Goal: Information Seeking & Learning: Learn about a topic

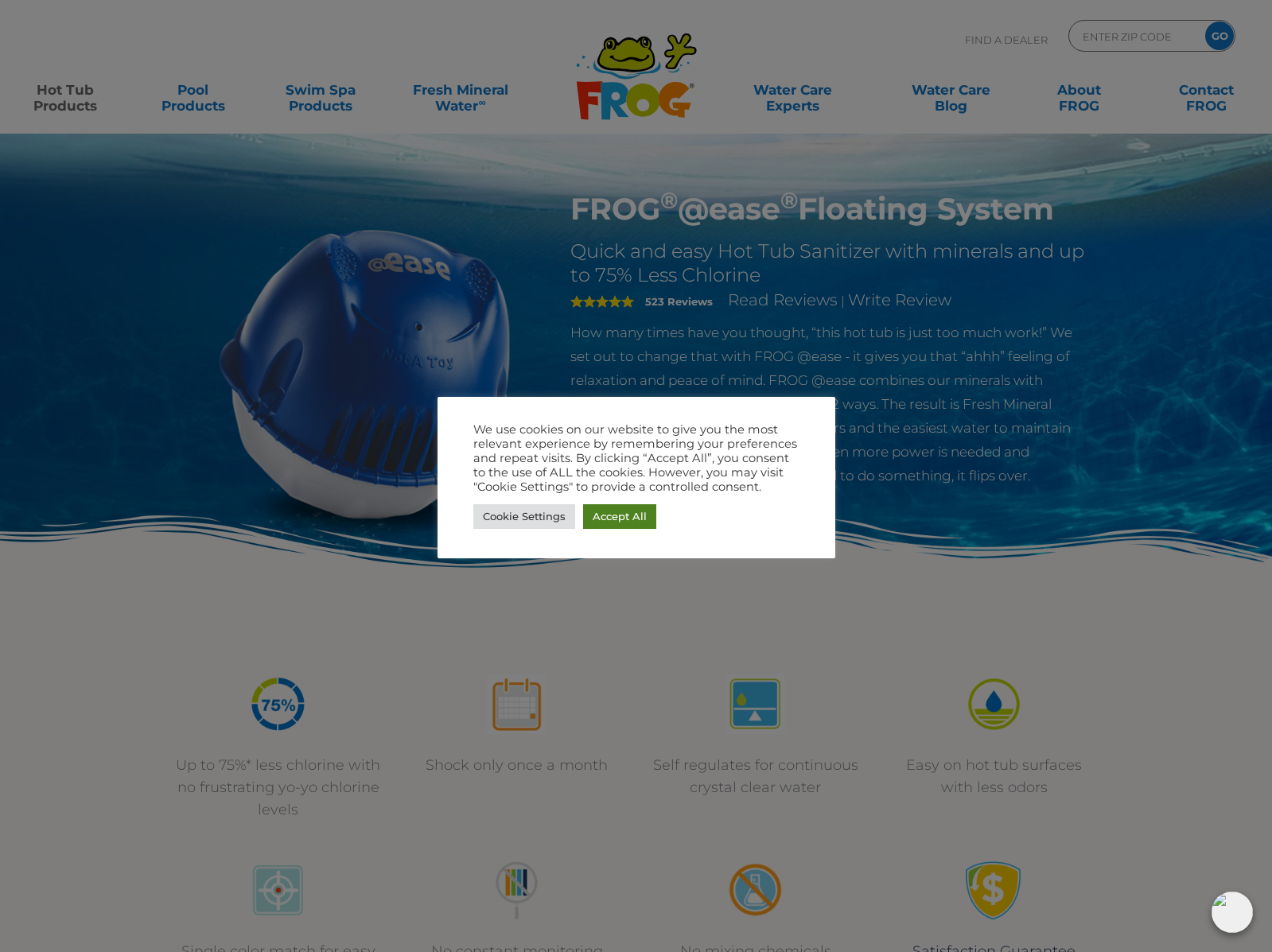
click at [625, 512] on link "Accept All" at bounding box center [620, 517] width 74 height 25
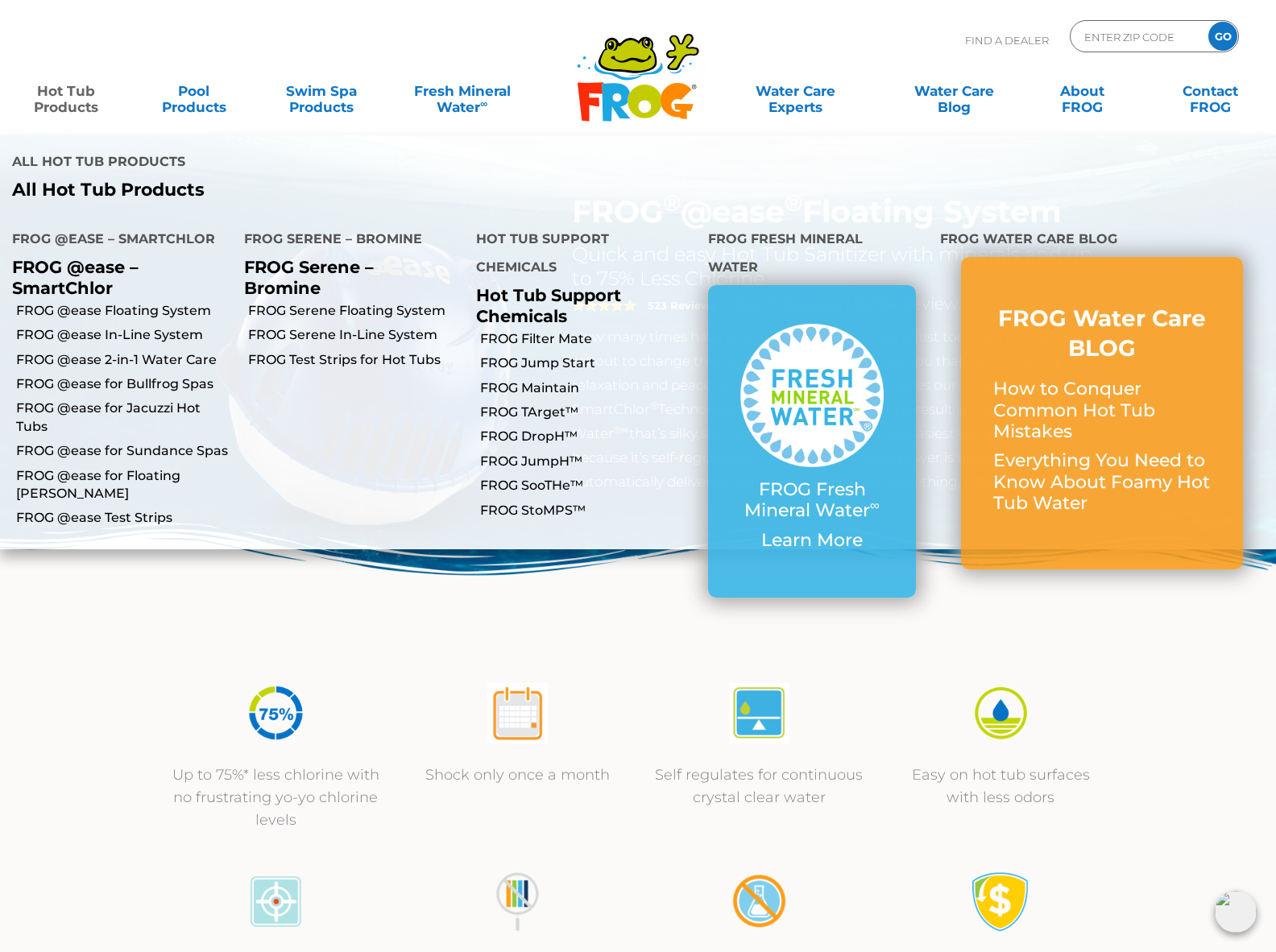
click at [62, 98] on link "Hot Tub Products" at bounding box center [66, 91] width 100 height 32
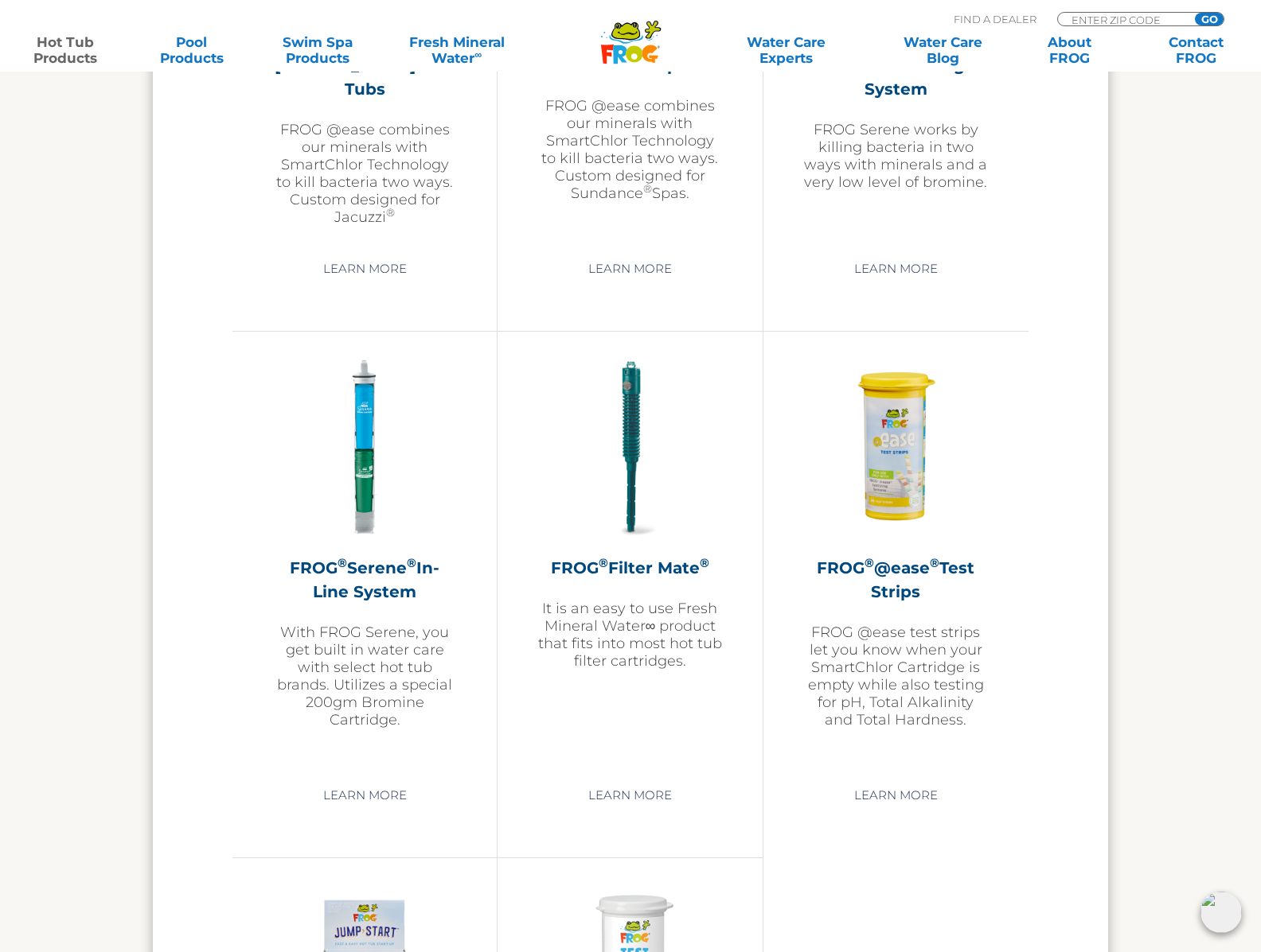
scroll to position [3118, 0]
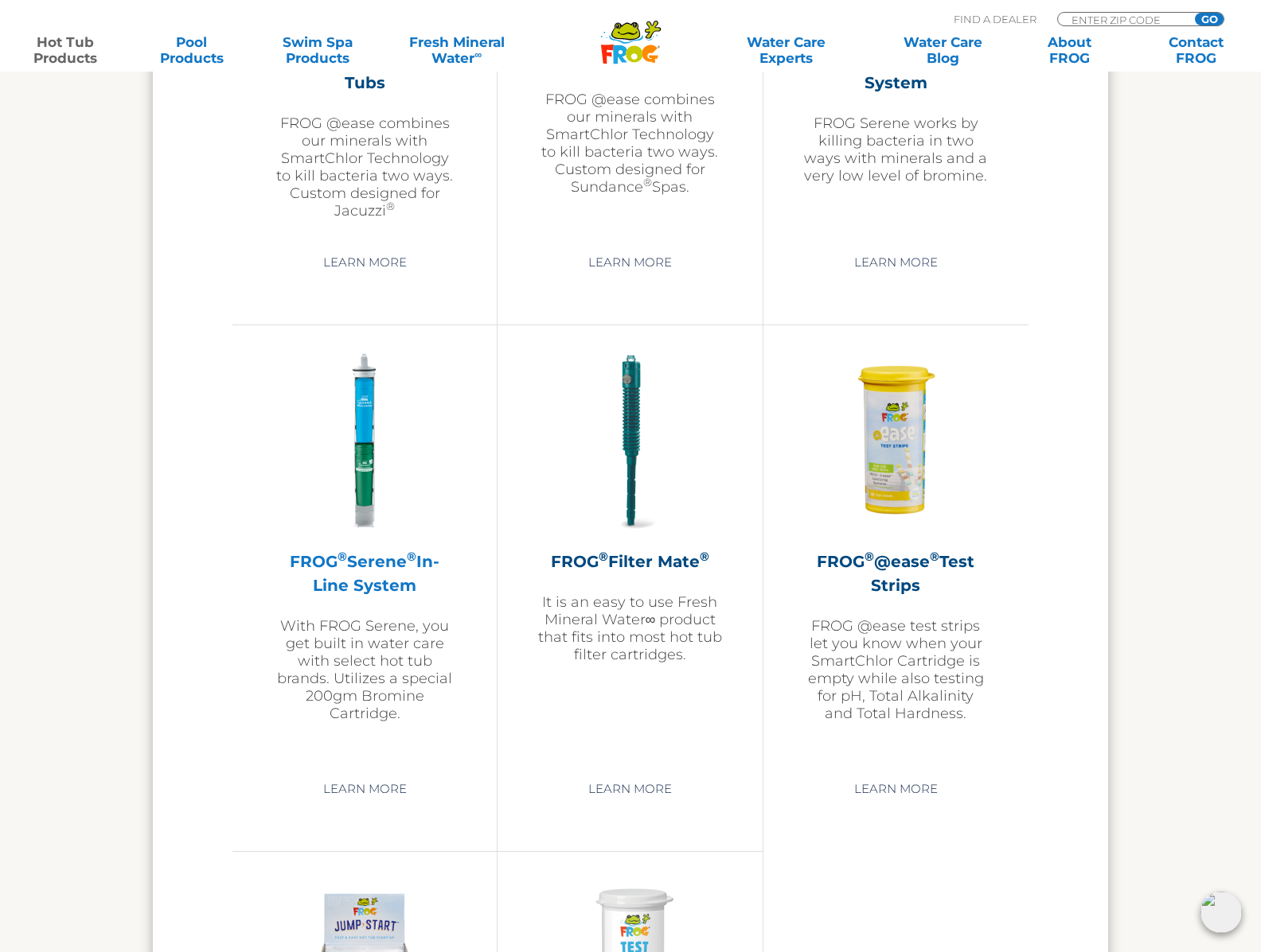
click at [358, 572] on h2 "FROG ® Serene ® In-Line System" at bounding box center [365, 573] width 185 height 48
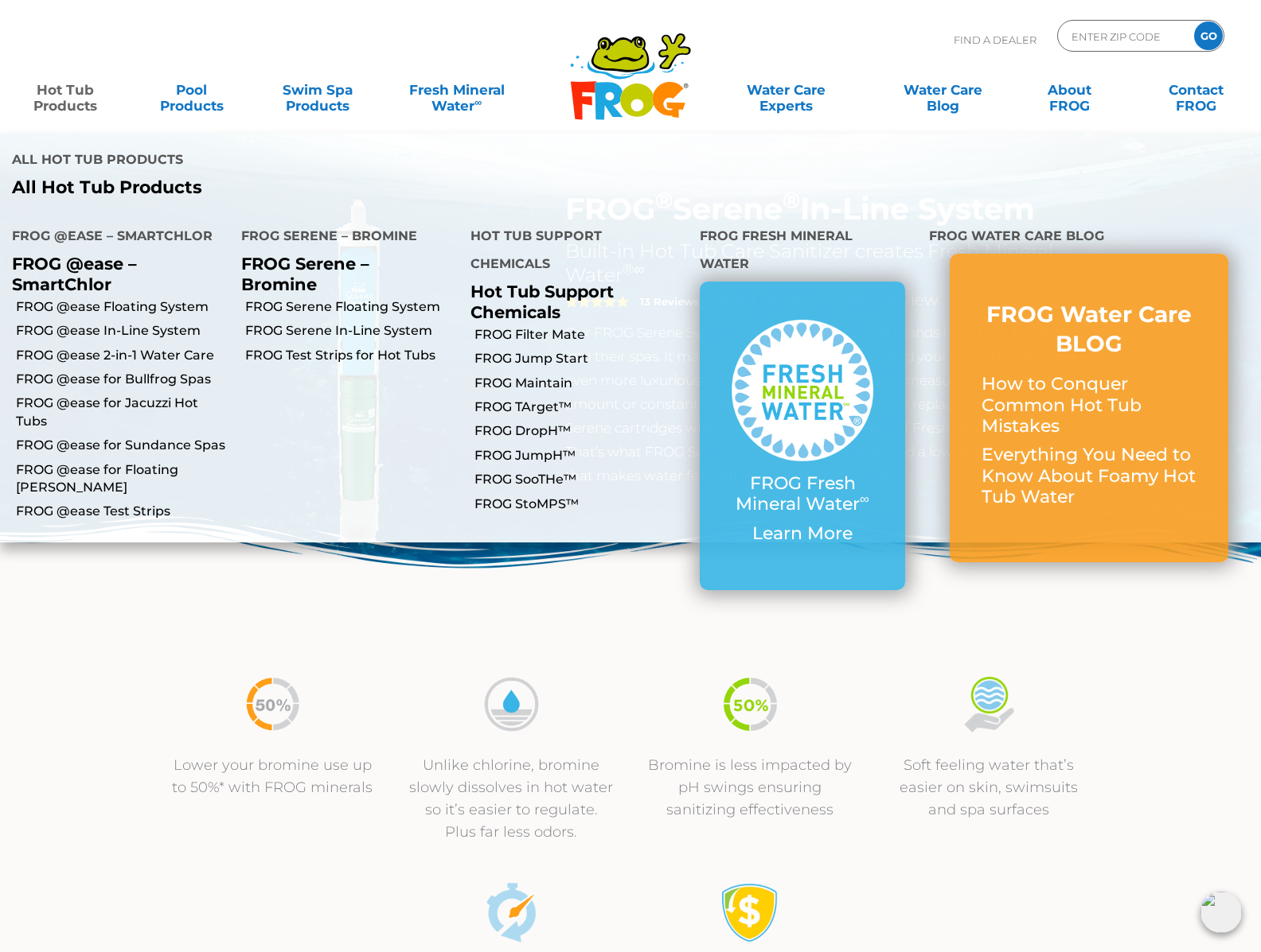
click at [79, 100] on link "Hot Tub Products" at bounding box center [65, 90] width 99 height 32
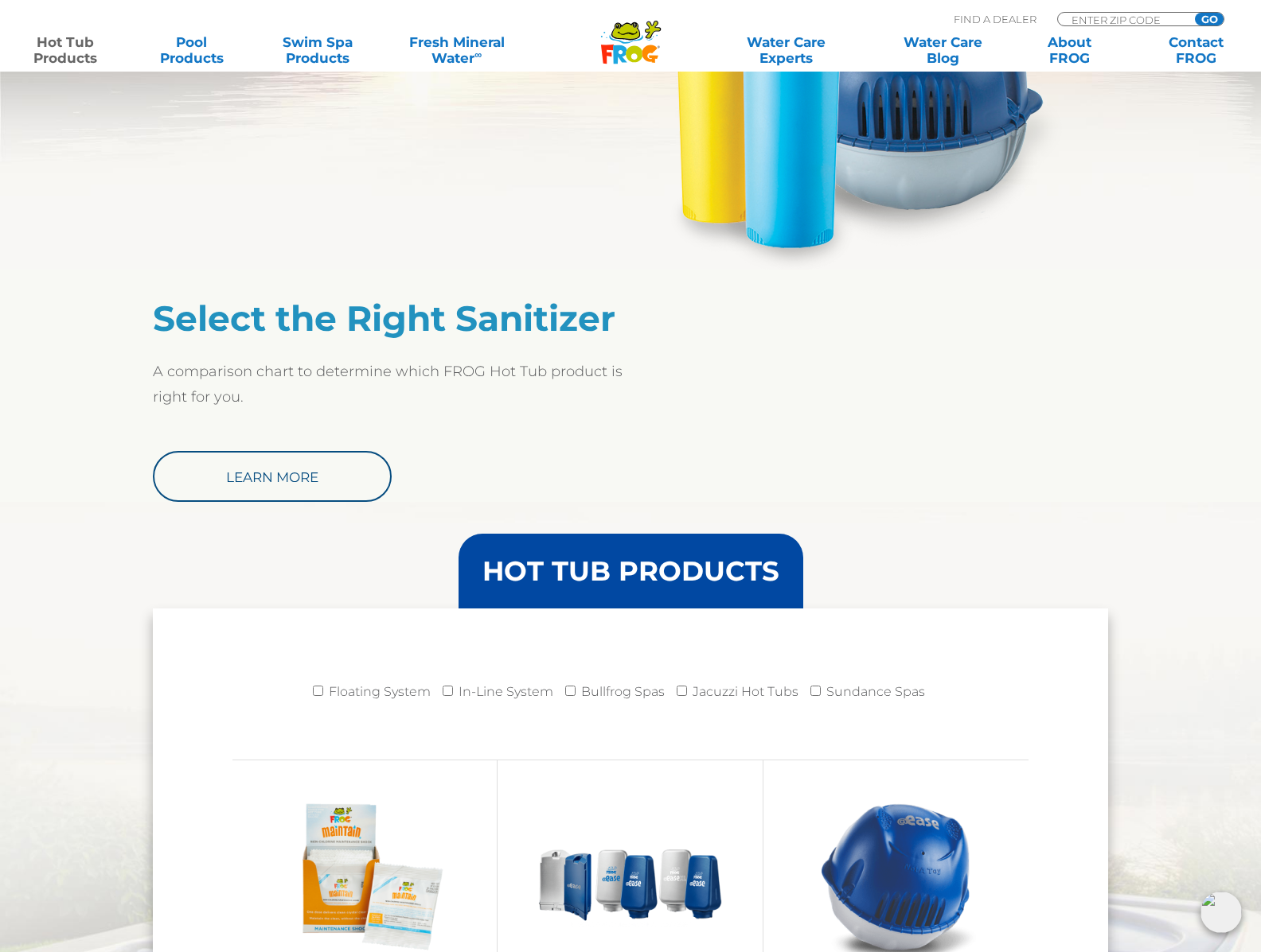
scroll to position [1133, 0]
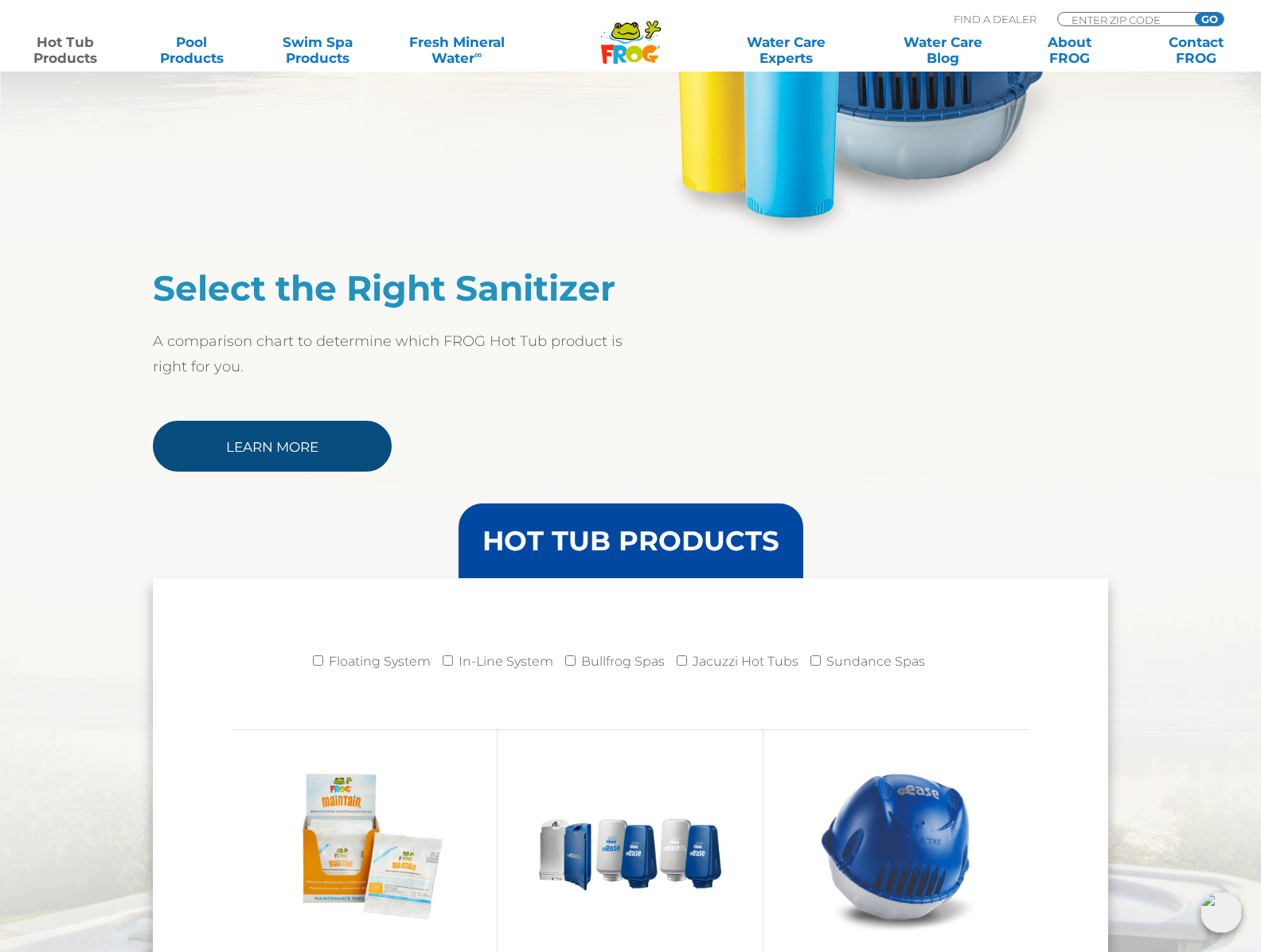
click at [313, 456] on link "Learn More" at bounding box center [273, 446] width 239 height 51
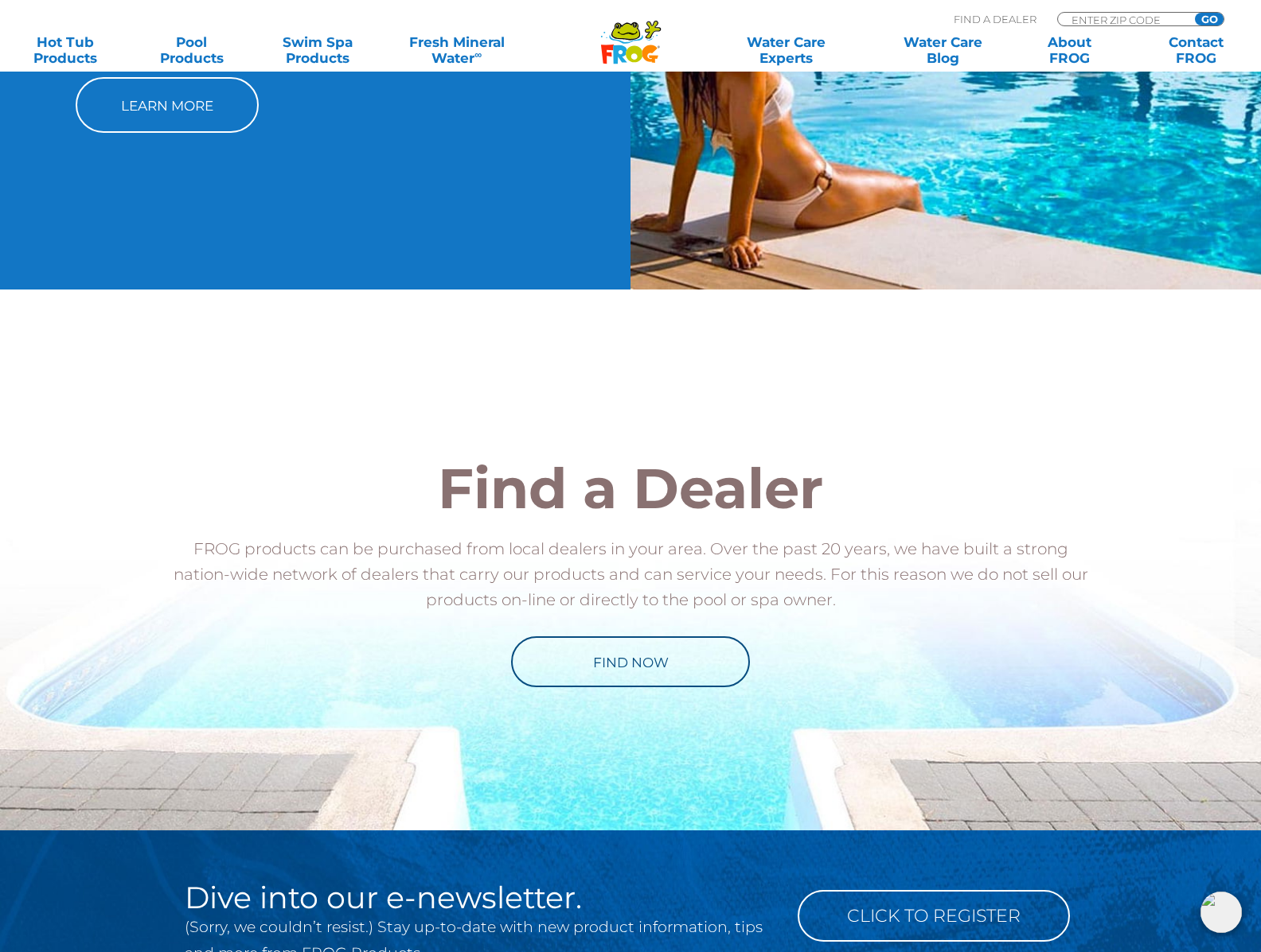
scroll to position [1650, 0]
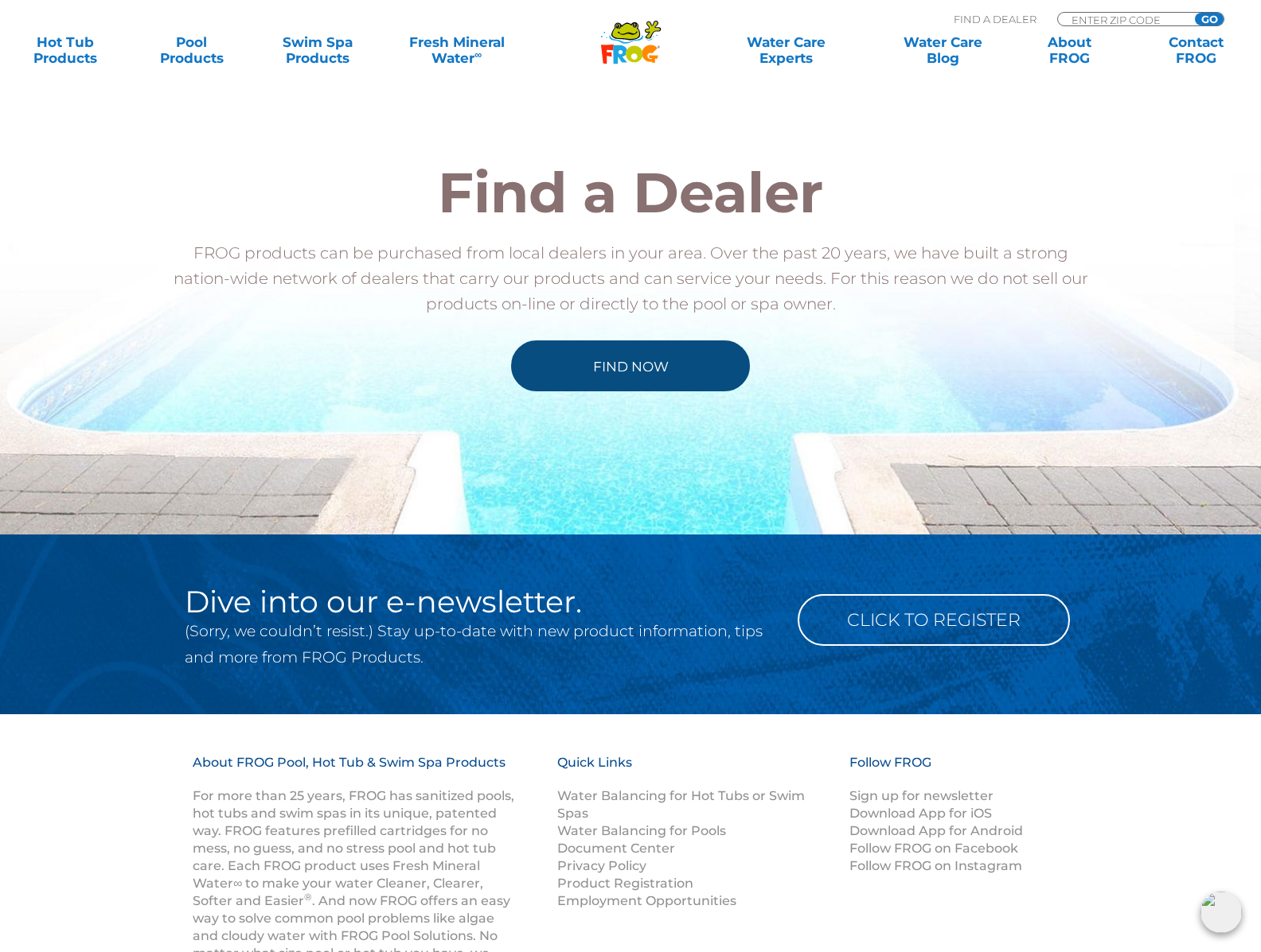
click at [631, 386] on link "Find Now" at bounding box center [630, 365] width 239 height 51
click at [602, 365] on link "Find Now" at bounding box center [630, 365] width 239 height 51
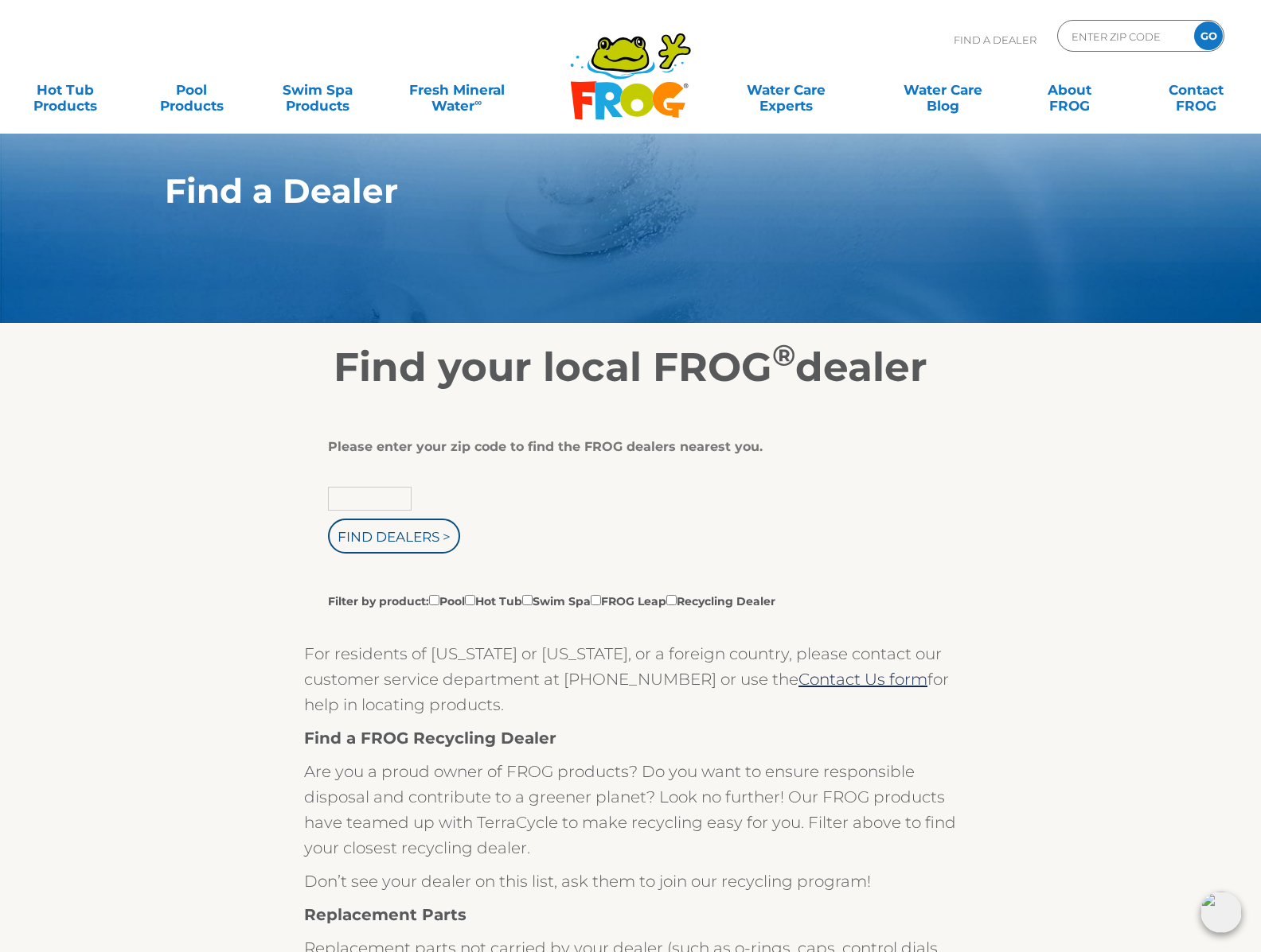
click at [372, 495] on input "text" at bounding box center [370, 499] width 84 height 24
type input "02420"
click at [391, 527] on input "Find Dealers >" at bounding box center [394, 537] width 132 height 35
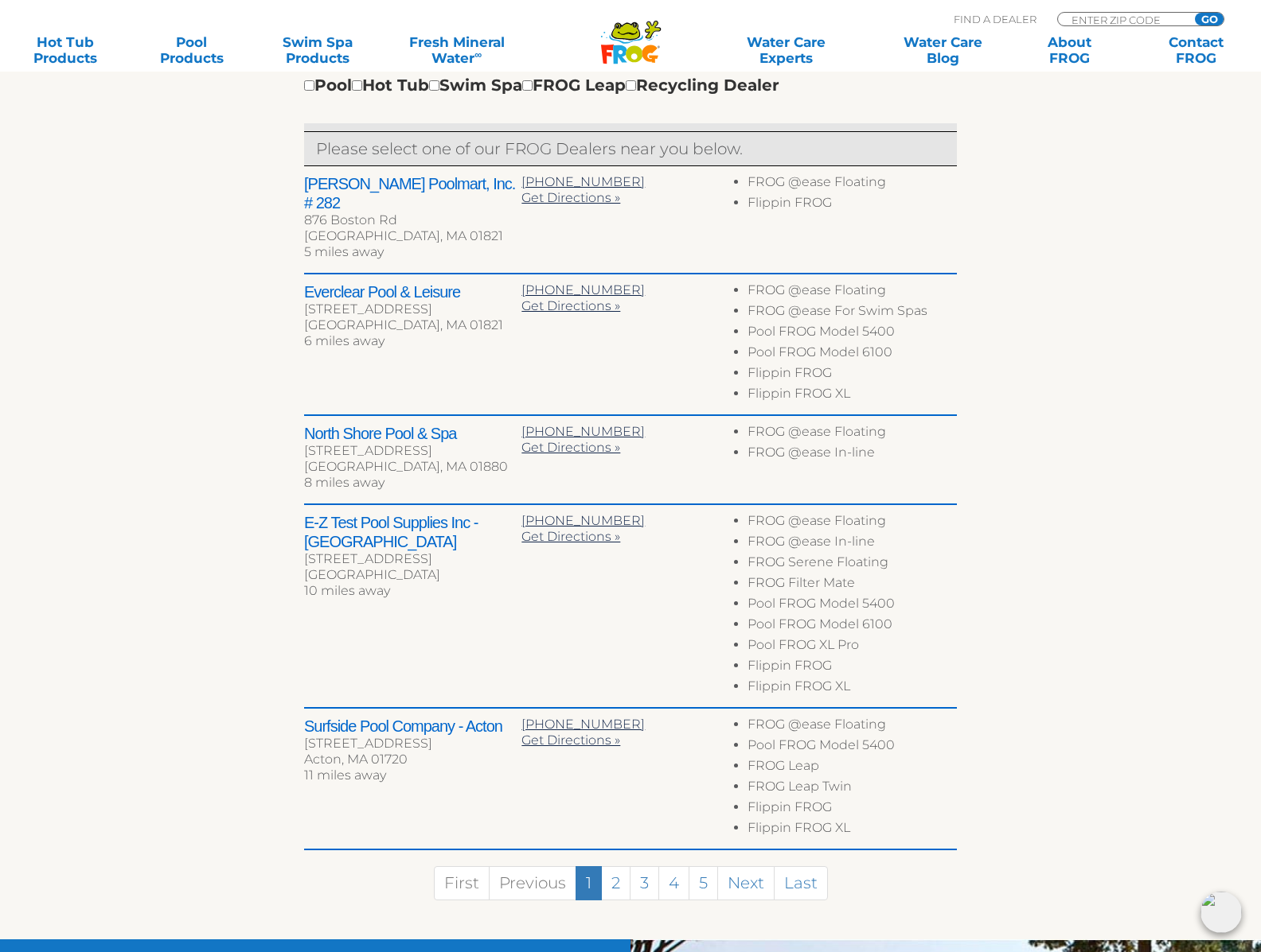
scroll to position [577, 0]
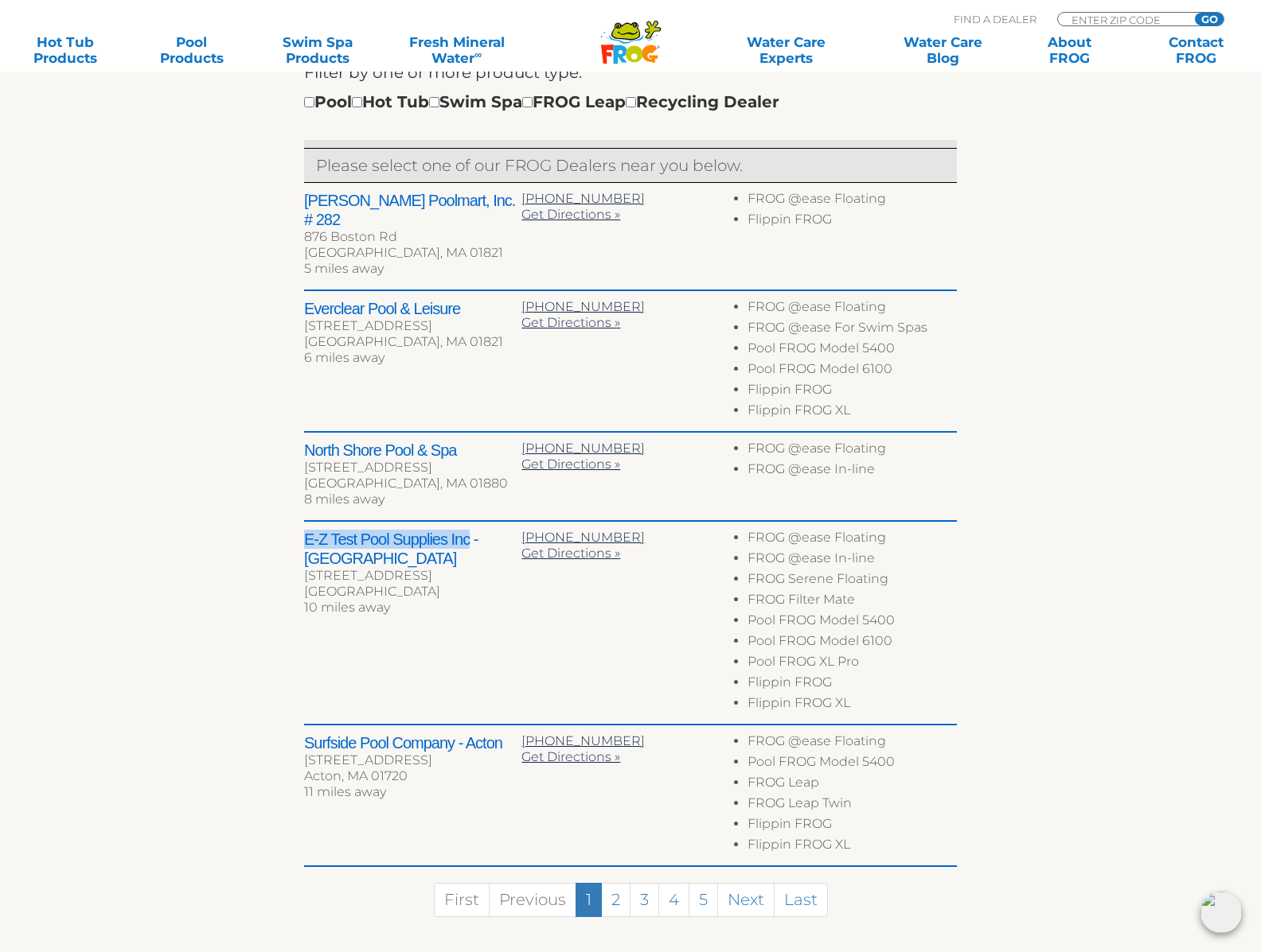
drag, startPoint x: 304, startPoint y: 519, endPoint x: 467, endPoint y: 513, distance: 163.1
click at [467, 530] on h2 "E-Z Test Pool Supplies Inc - [GEOGRAPHIC_DATA]" at bounding box center [413, 549] width 217 height 38
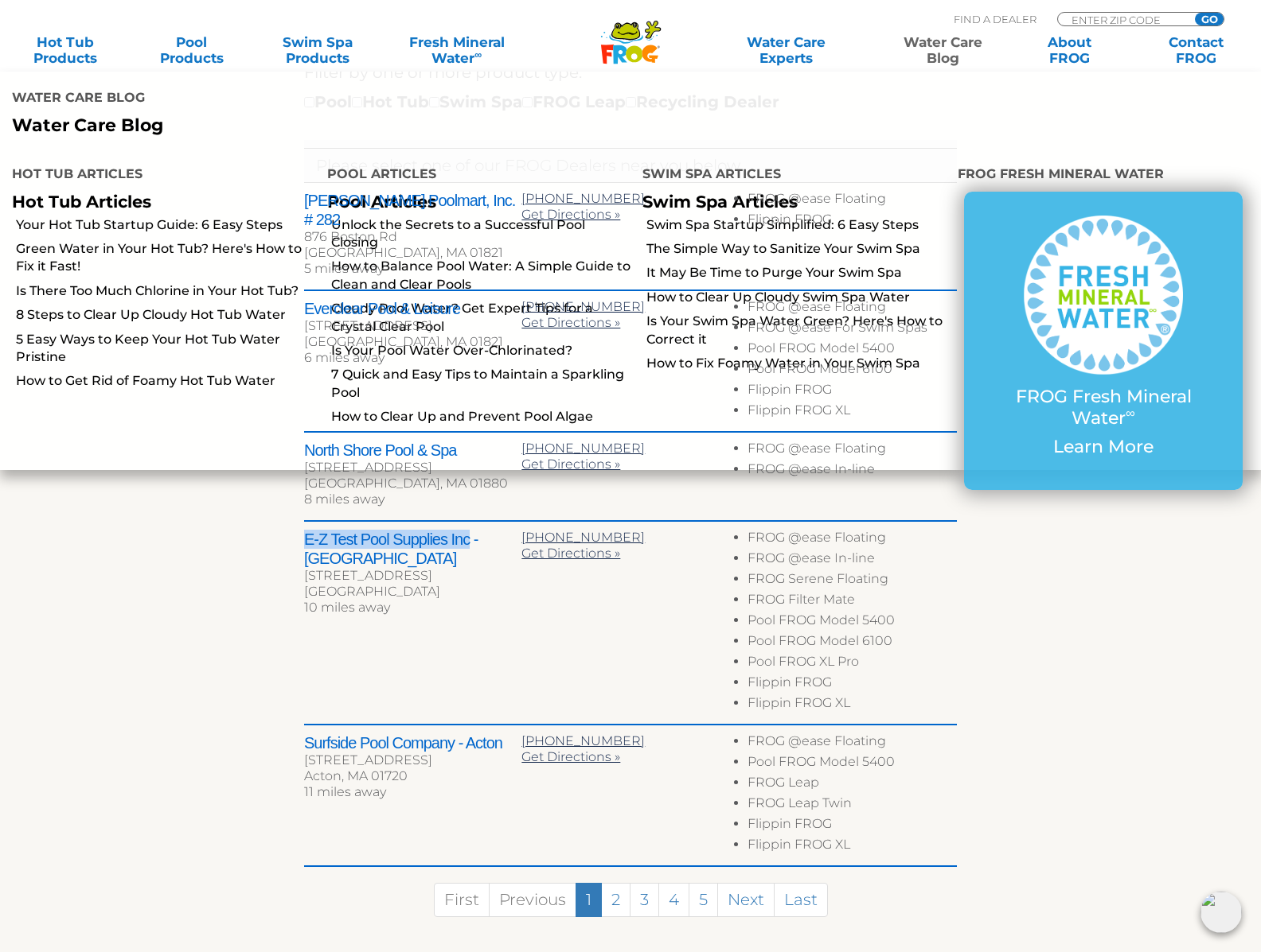
click at [946, 52] on link "Water Care Blog" at bounding box center [943, 50] width 99 height 32
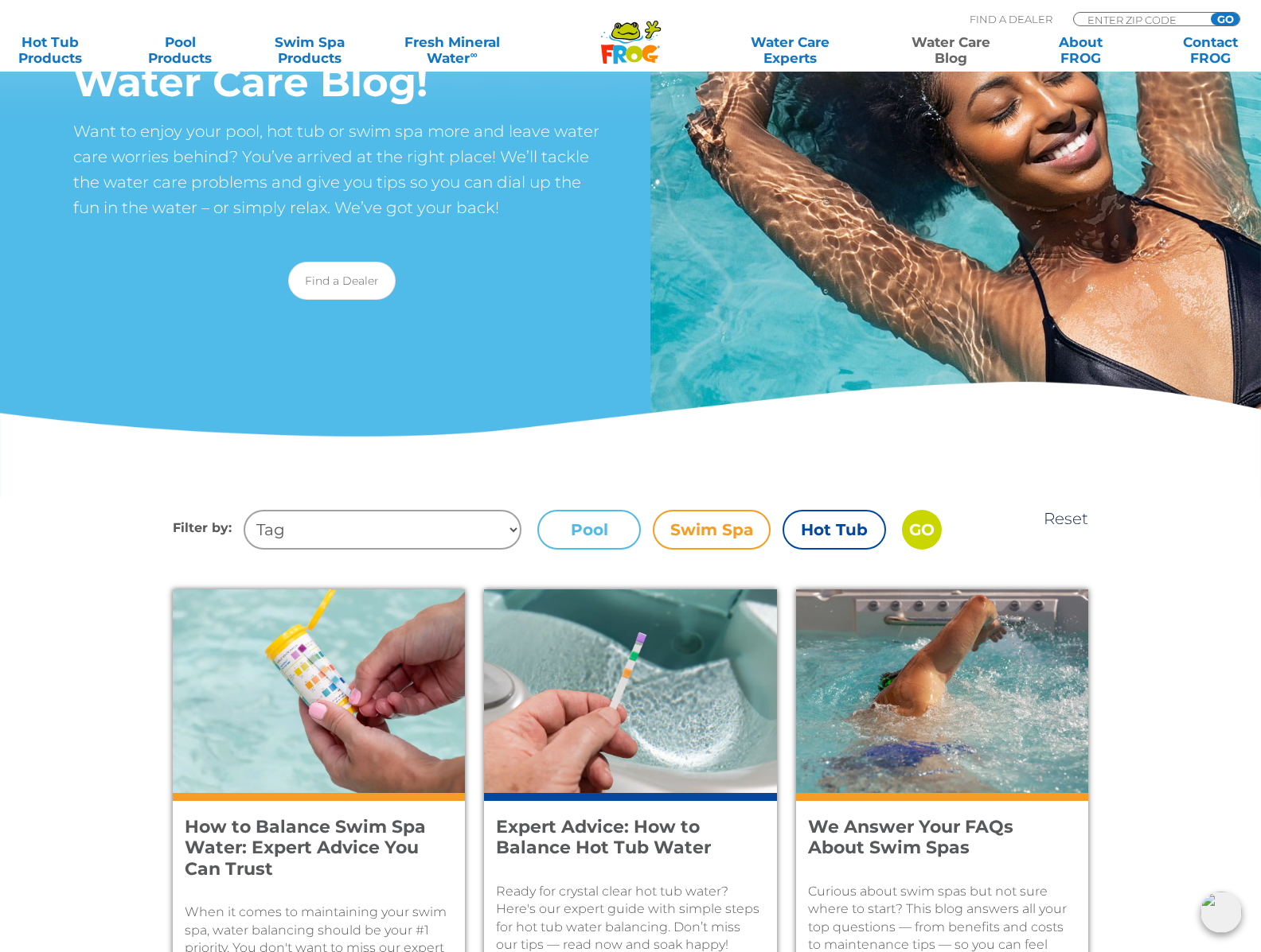
scroll to position [335, 0]
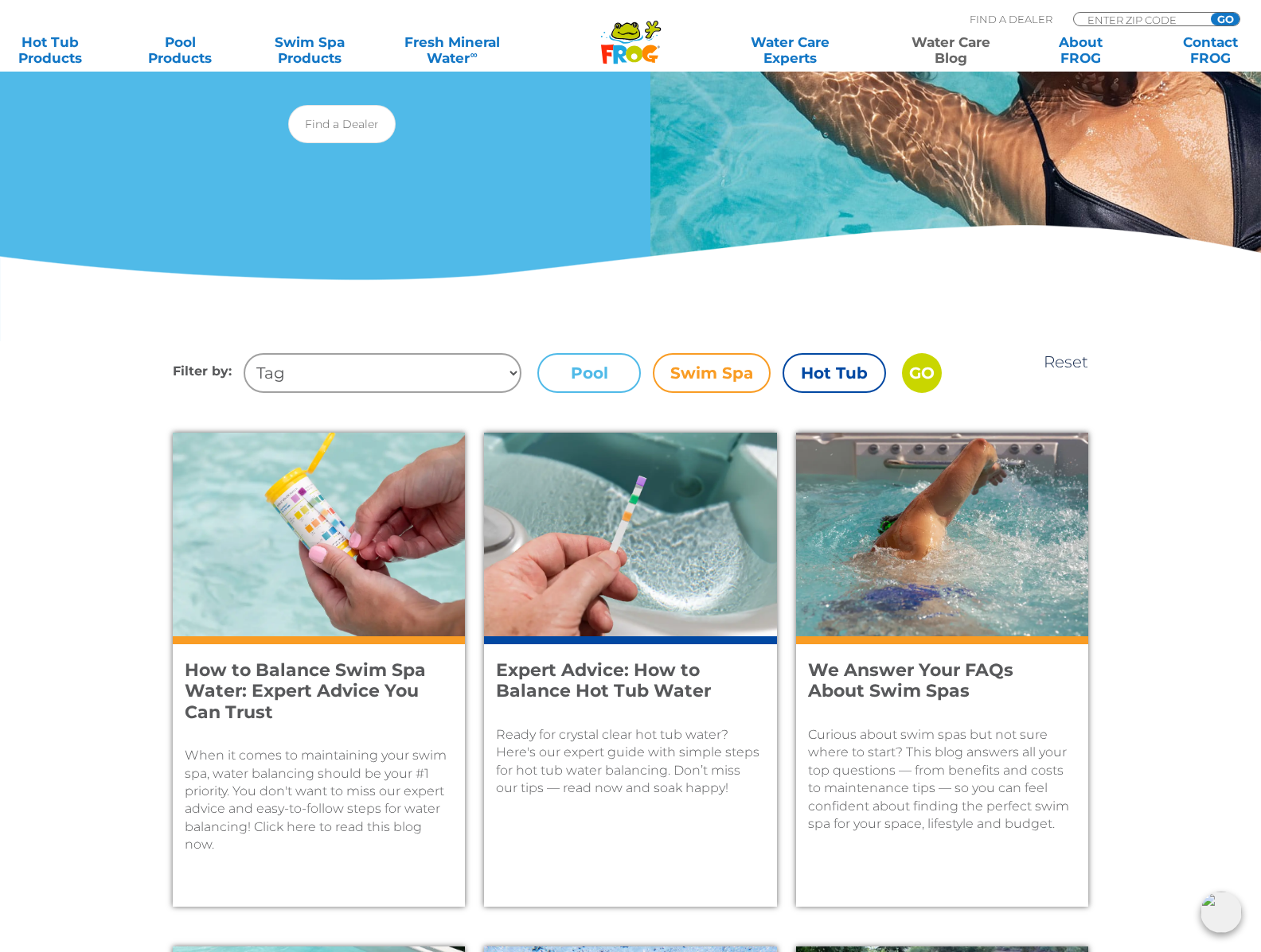
click at [814, 370] on label "Hot Tub" at bounding box center [835, 374] width 104 height 40
click at [0, 0] on input "Hot Tub" at bounding box center [0, 0] width 0 height 0
click at [695, 372] on label "Swim Spa" at bounding box center [712, 374] width 118 height 40
click at [0, 0] on input "Swim Spa" at bounding box center [0, 0] width 0 height 0
click at [916, 374] on input "GO" at bounding box center [922, 374] width 40 height 40
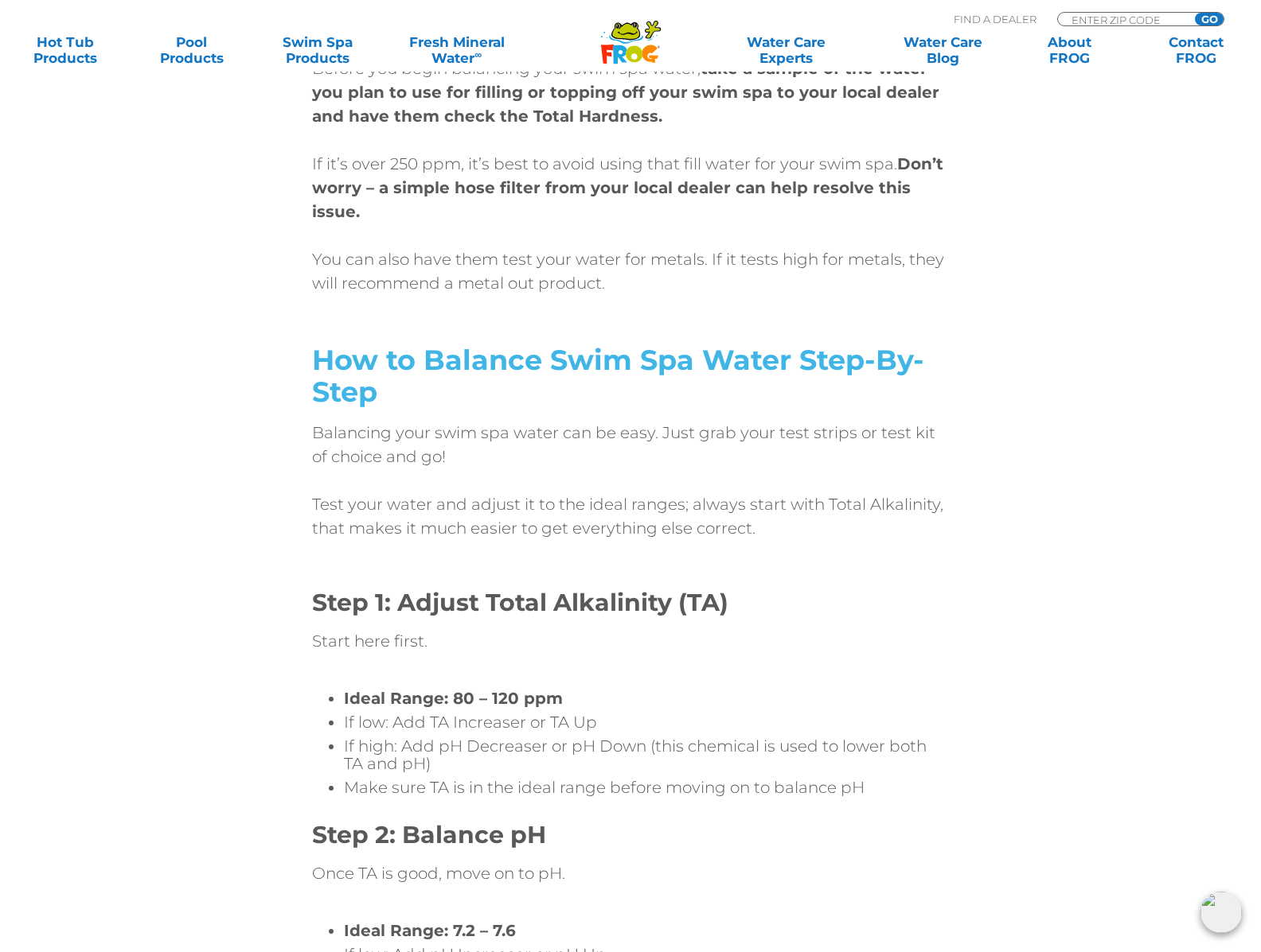
scroll to position [3705, 0]
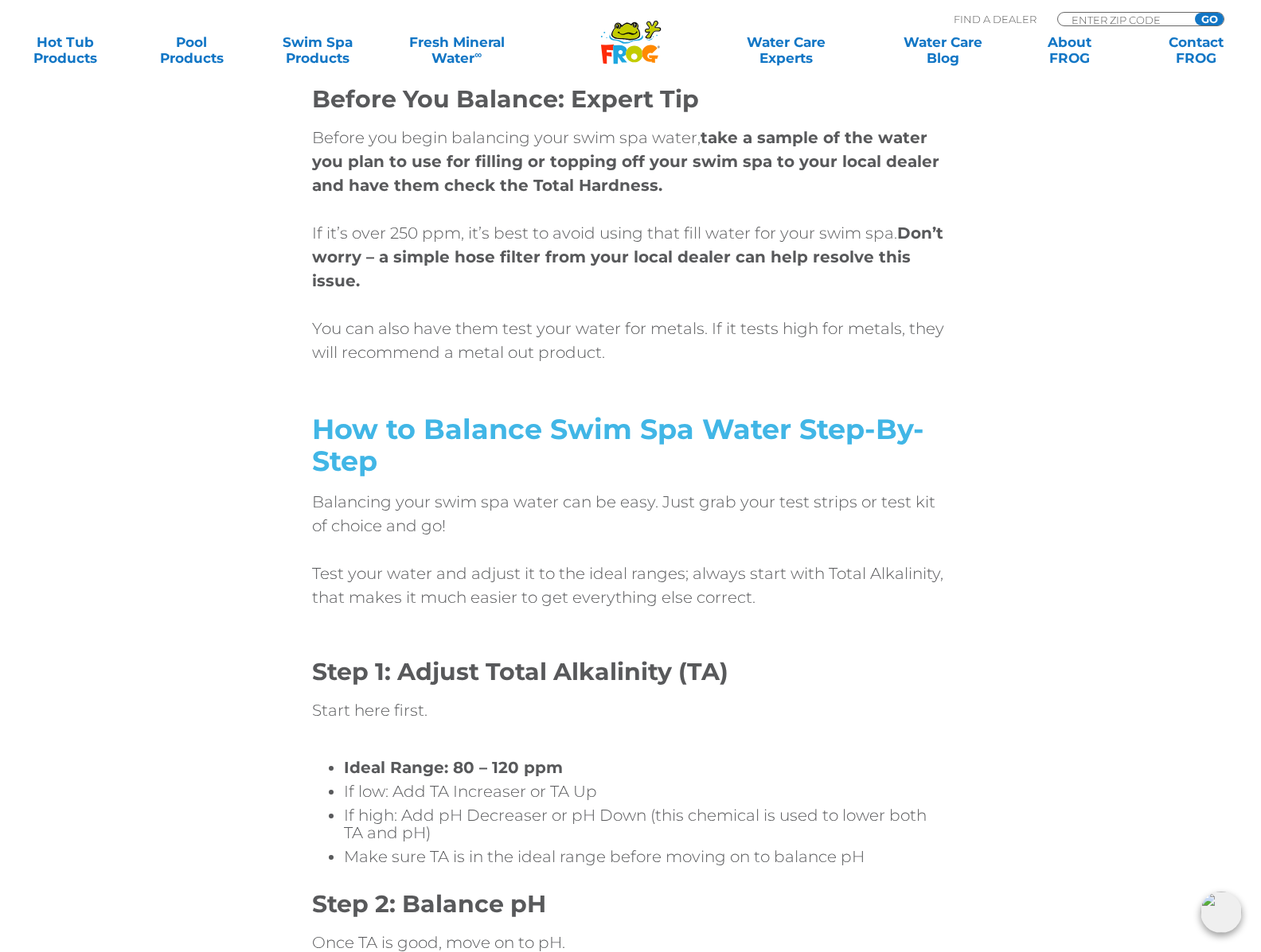
click at [605, 412] on span "How to Balance Swim Spa Water Step-By-Step" at bounding box center [618, 445] width 612 height 66
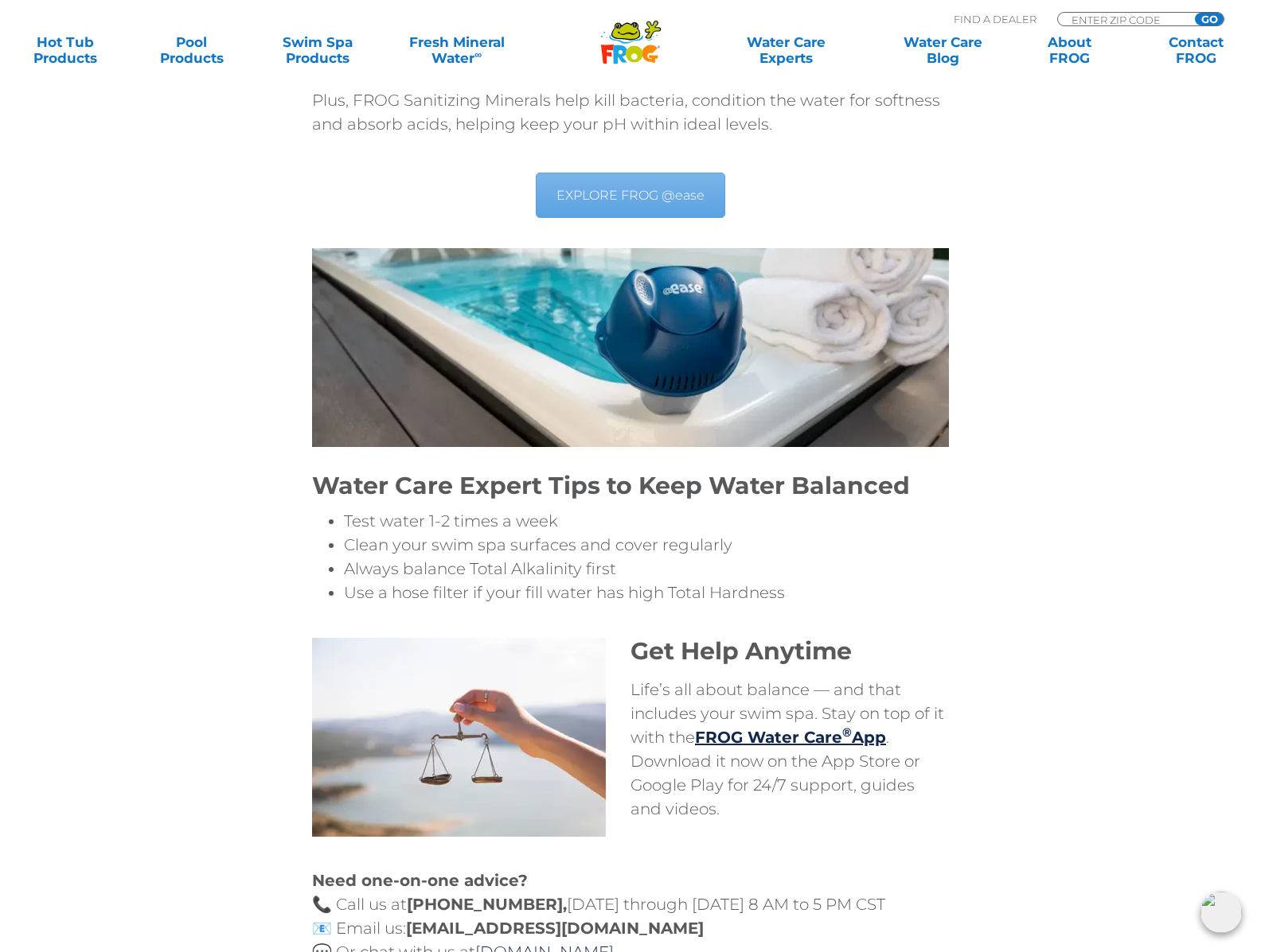
scroll to position [5833, 0]
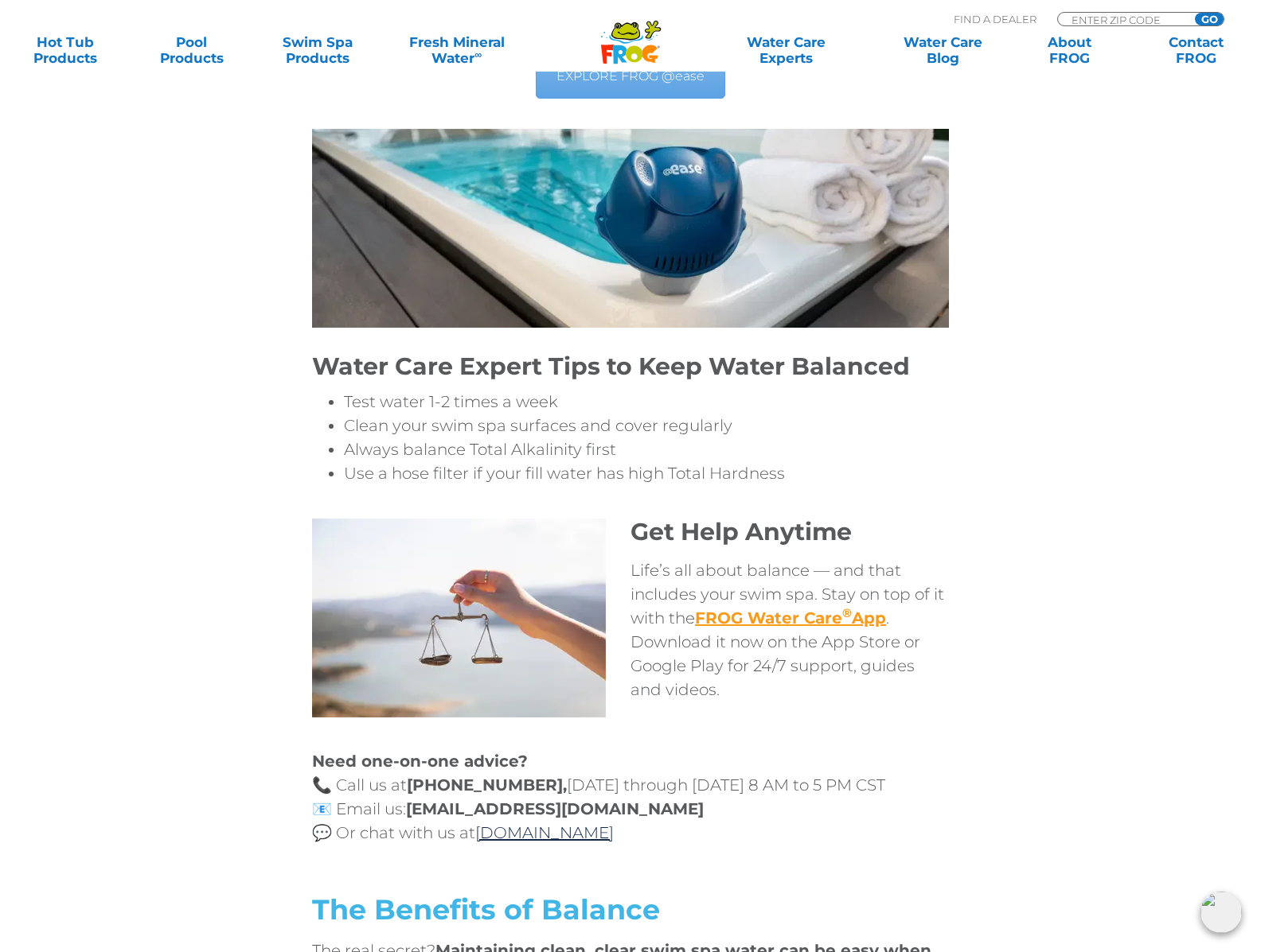
click at [769, 608] on strong "FROG Water Care ® App" at bounding box center [790, 618] width 191 height 19
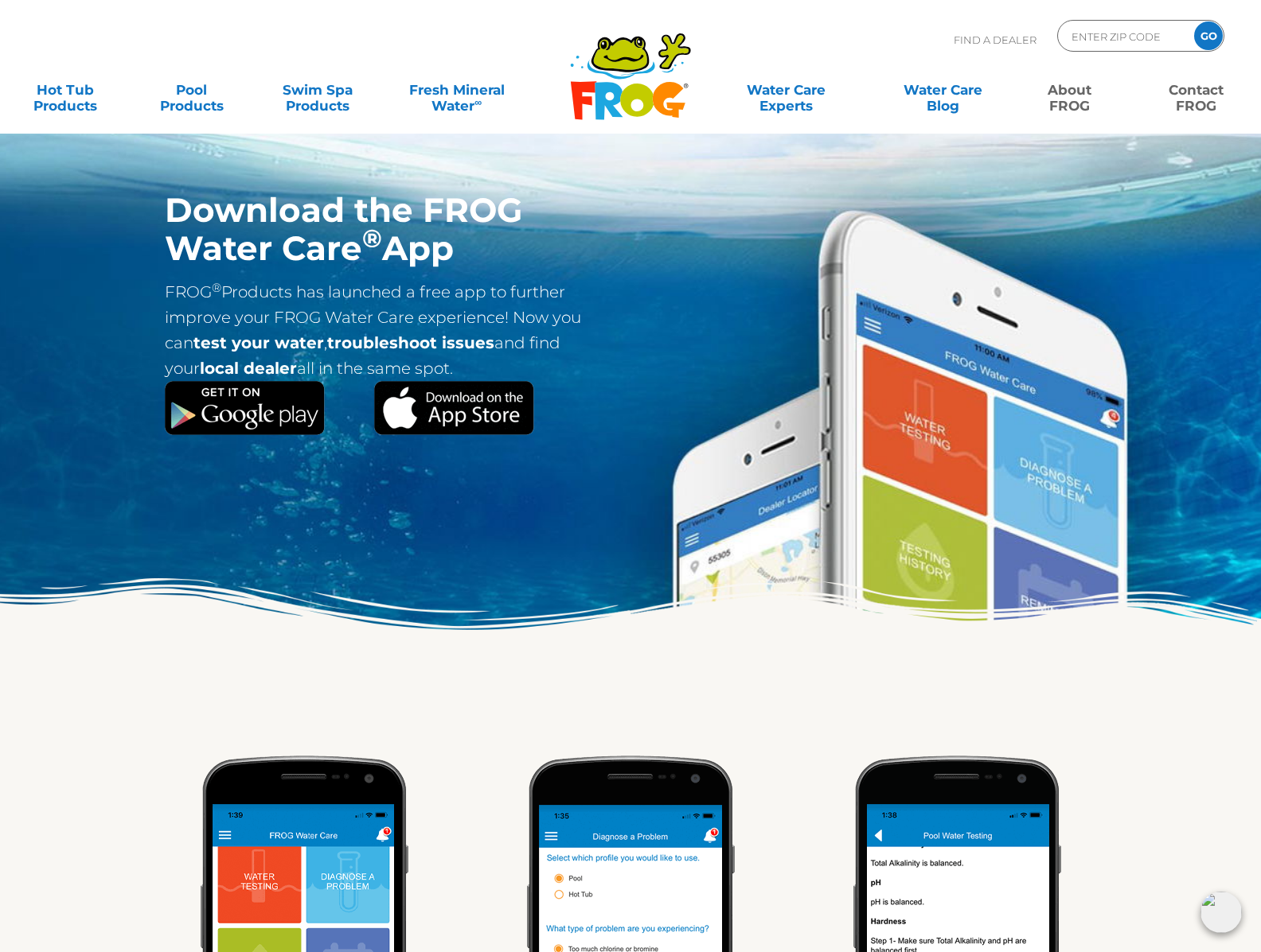
click at [1198, 98] on link "Contact FROG" at bounding box center [1196, 90] width 99 height 32
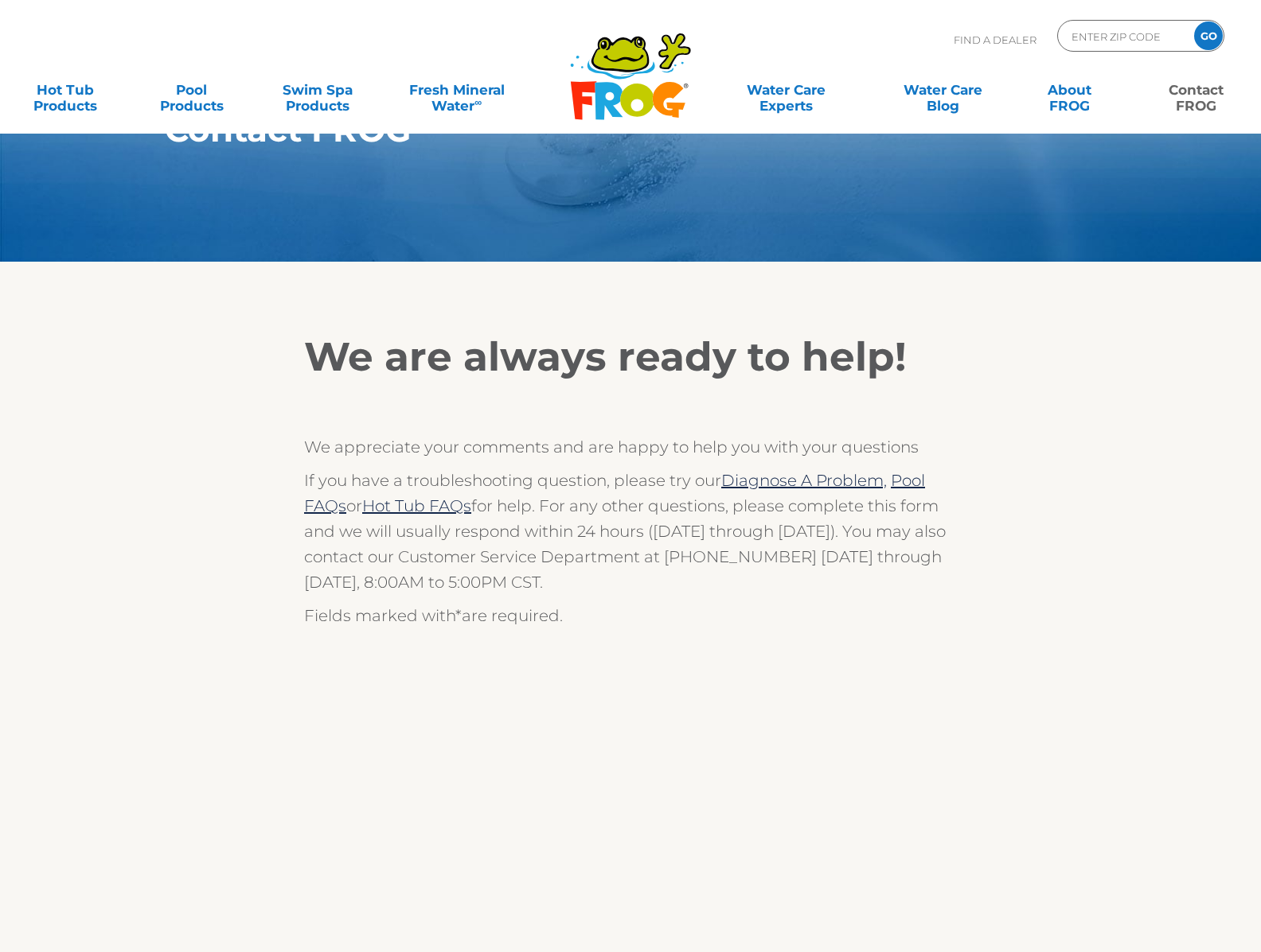
scroll to position [277, 0]
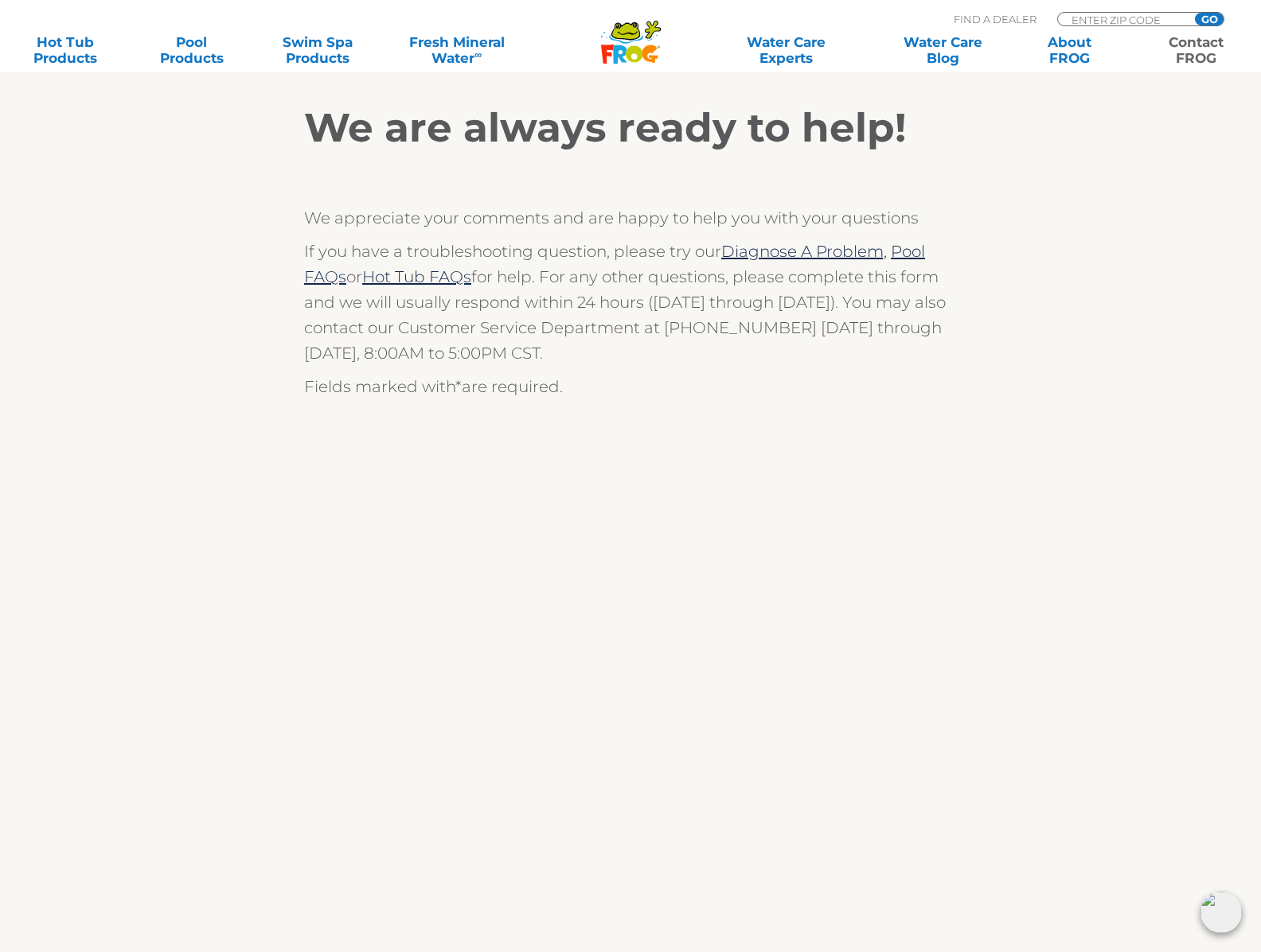
click at [1223, 906] on img at bounding box center [1220, 912] width 41 height 41
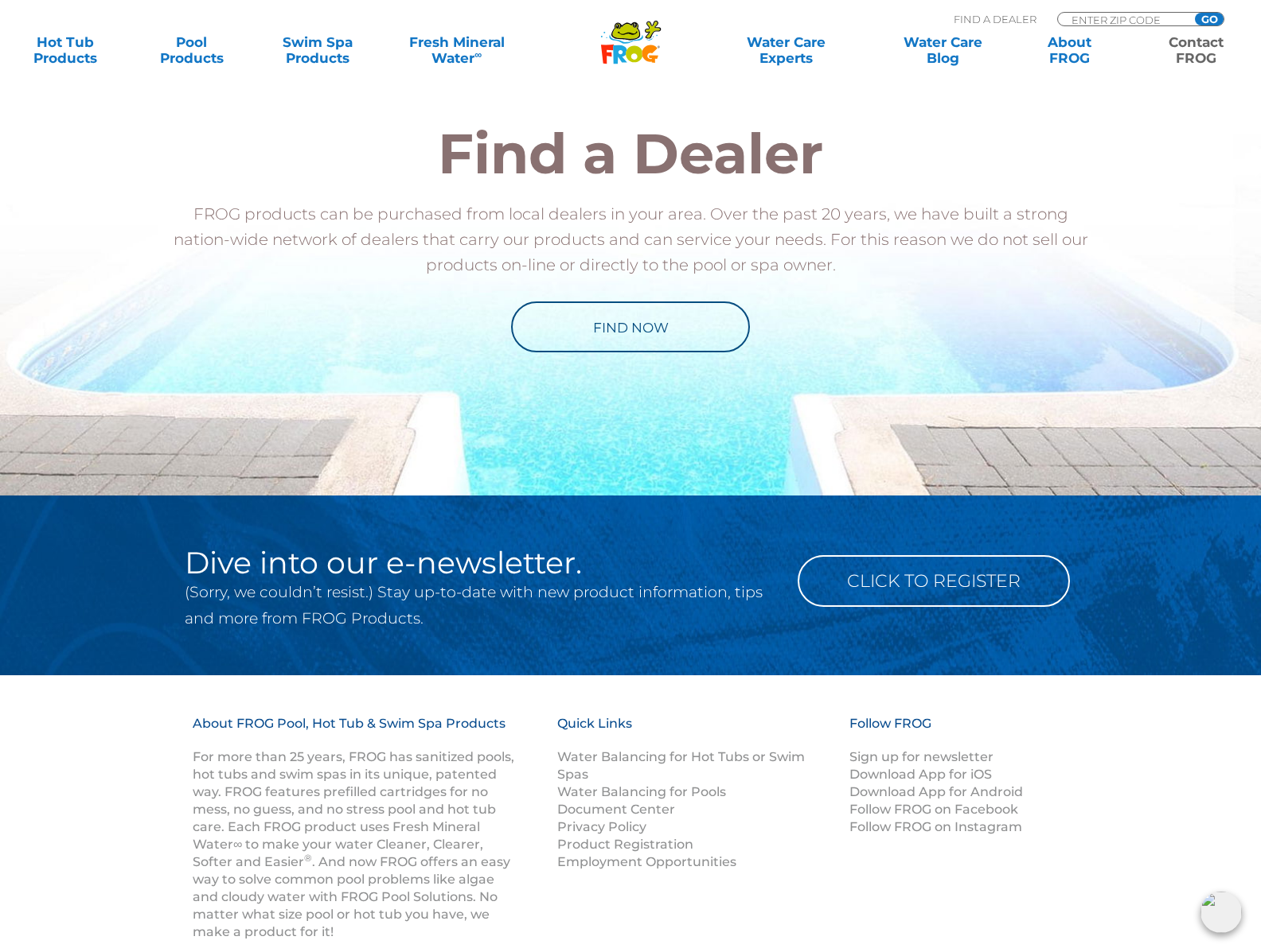
scroll to position [1932, 0]
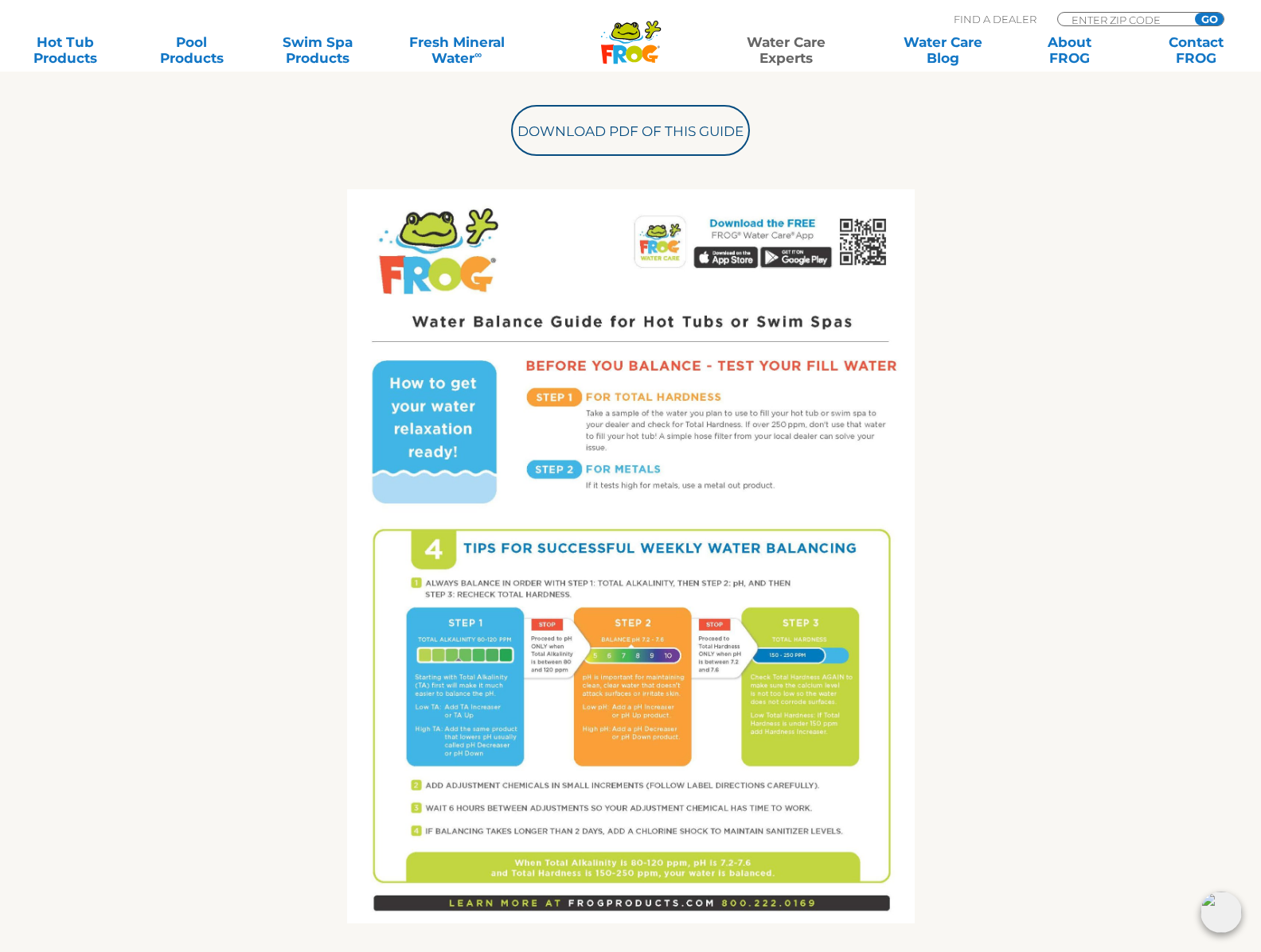
scroll to position [593, 0]
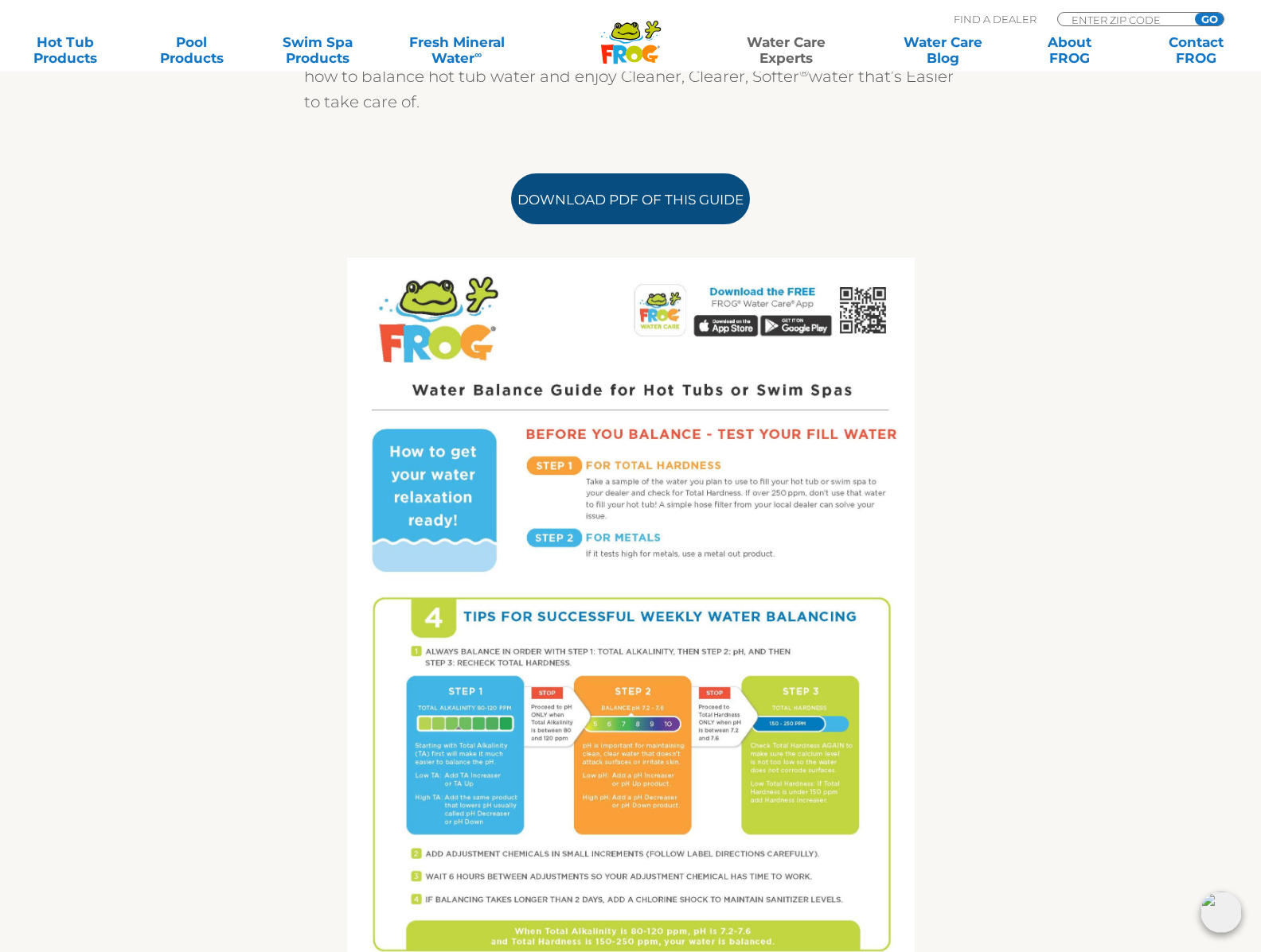
click at [609, 206] on link "Download PDF of this Guide" at bounding box center [630, 199] width 239 height 51
